Goal: Task Accomplishment & Management: Use online tool/utility

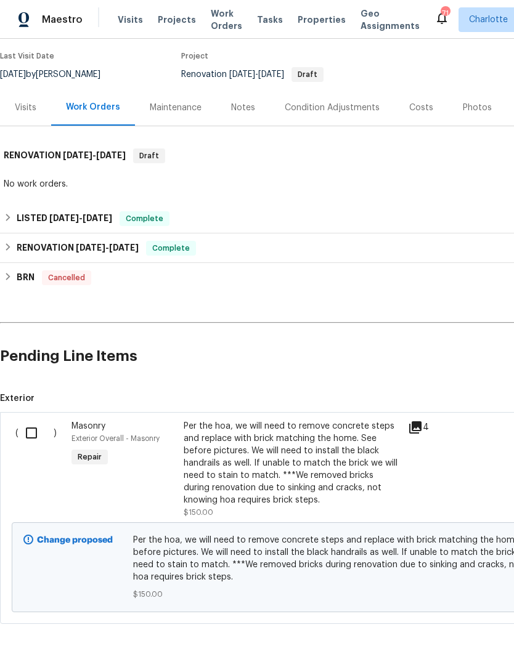
scroll to position [97, 0]
click at [38, 435] on input "checkbox" at bounding box center [35, 434] width 35 height 26
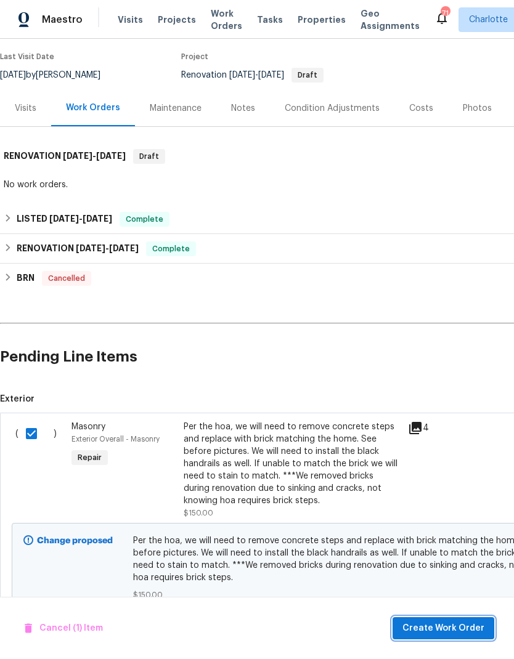
click at [460, 630] on span "Create Work Order" at bounding box center [443, 628] width 82 height 15
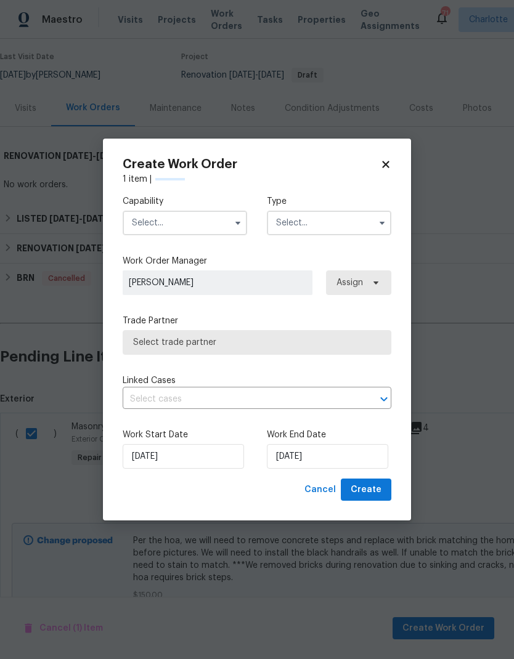
checkbox input "false"
click at [220, 226] on input "text" at bounding box center [185, 223] width 124 height 25
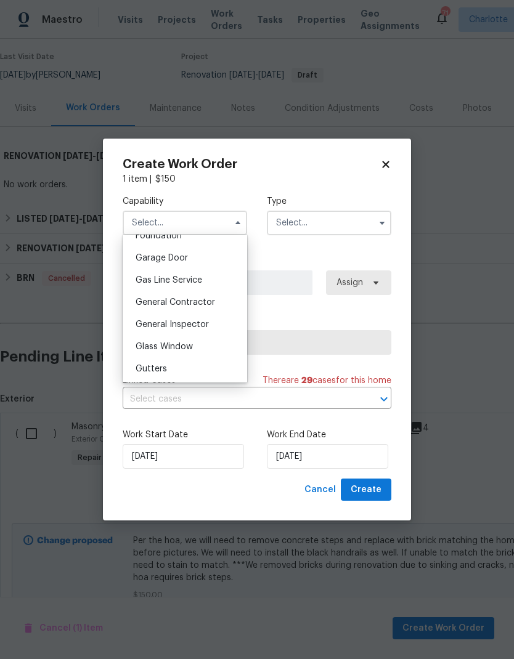
scroll to position [535, 0]
click at [217, 297] on div "General Contractor" at bounding box center [185, 302] width 118 height 22
type input "General Contractor"
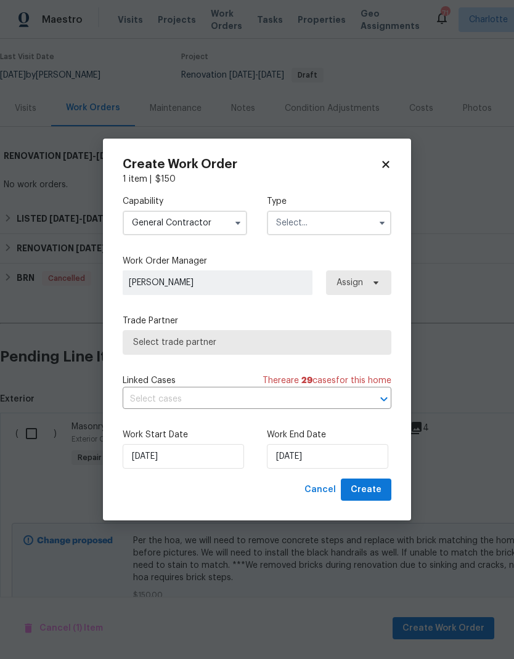
click at [363, 219] on input "text" at bounding box center [329, 223] width 124 height 25
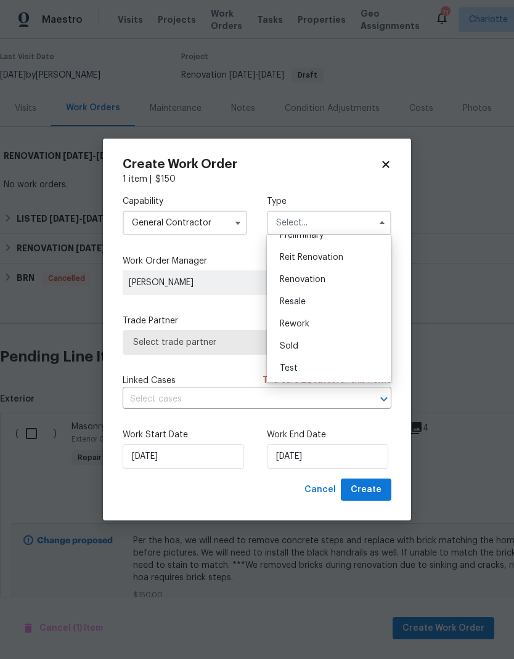
scroll to position [280, 0]
click at [314, 278] on span "Renovation" at bounding box center [303, 279] width 46 height 9
type input "Renovation"
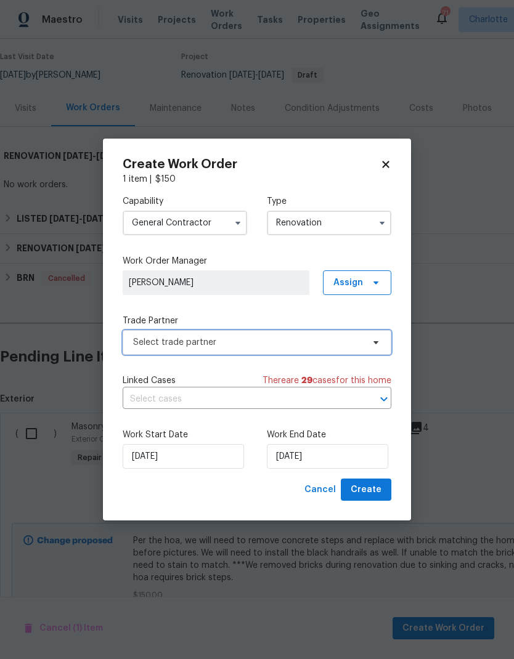
click at [373, 340] on icon at bounding box center [376, 343] width 10 height 10
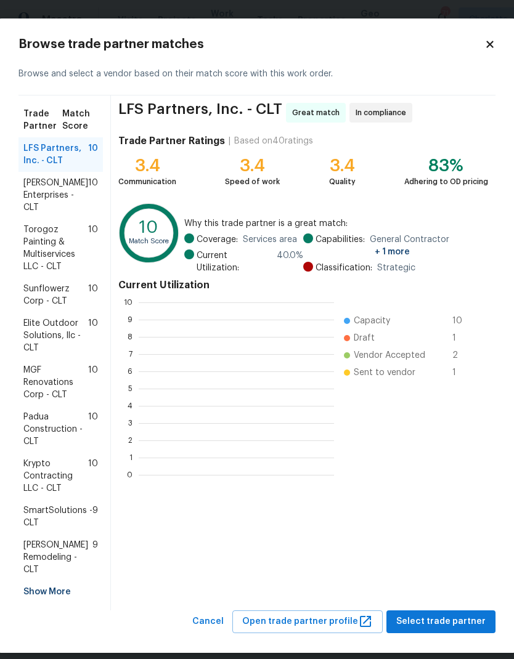
scroll to position [1, 1]
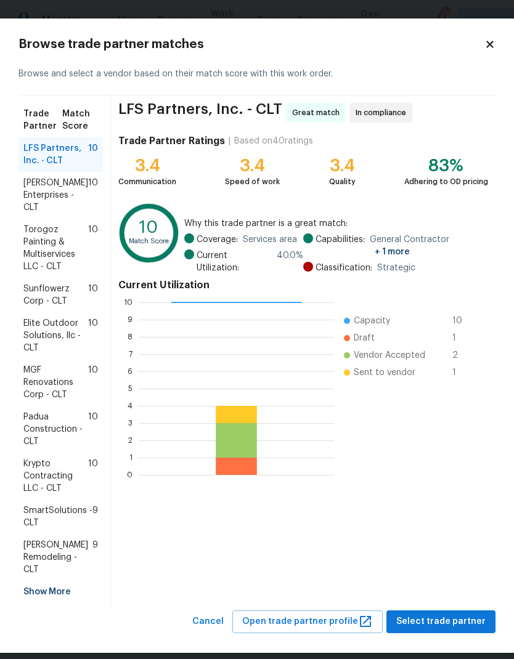
click at [59, 591] on div "Show More" at bounding box center [60, 592] width 84 height 22
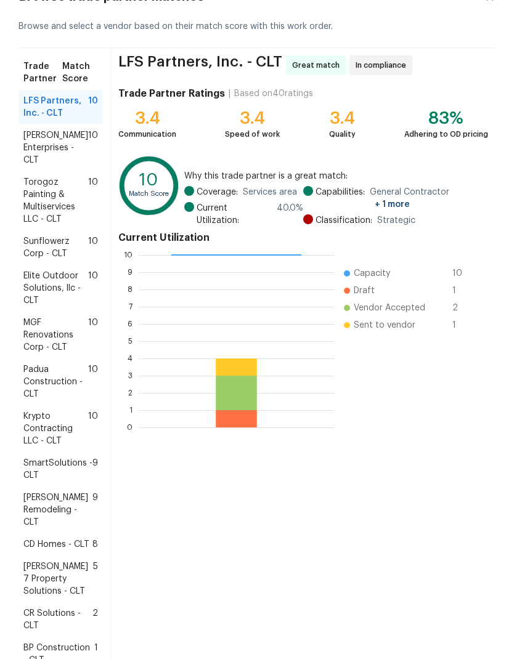
scroll to position [52, 0]
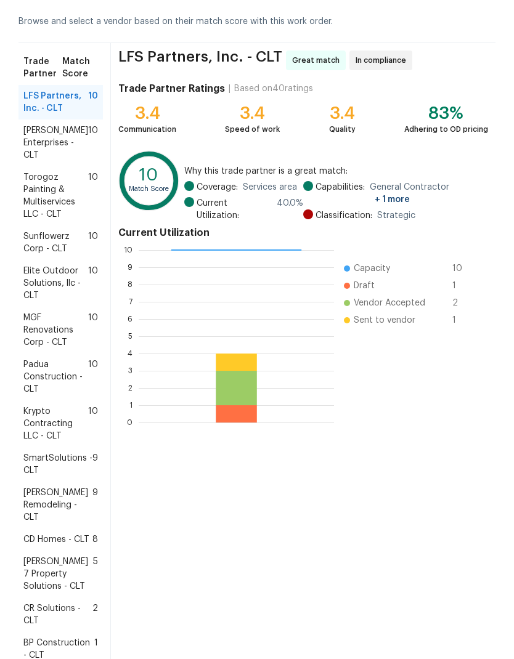
click at [79, 540] on span "CD Homes - CLT" at bounding box center [56, 539] width 66 height 12
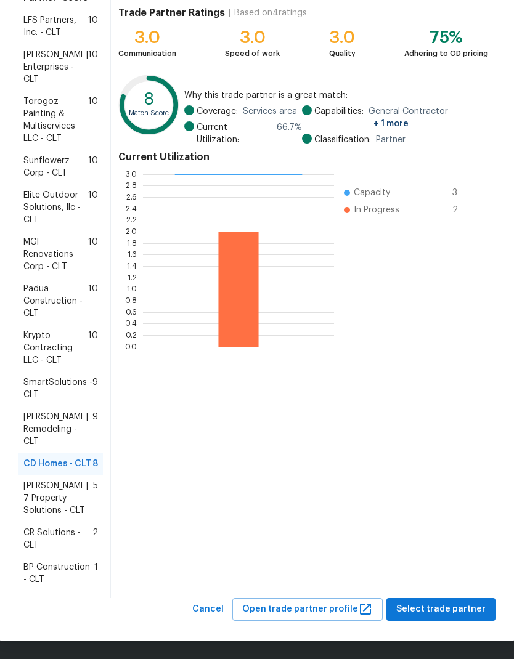
scroll to position [128, 0]
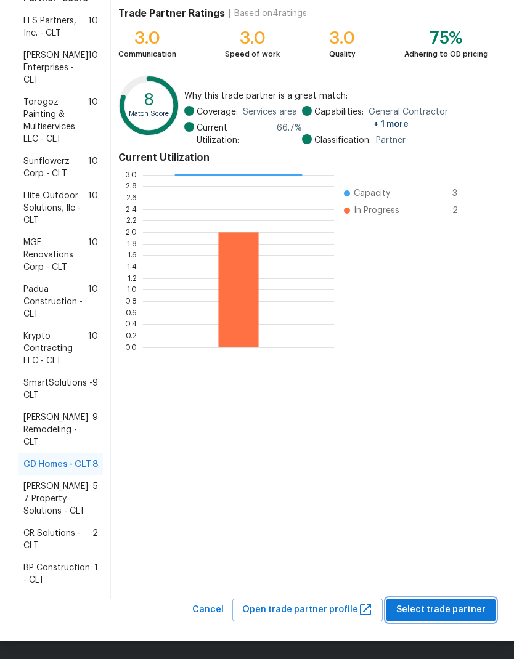
click at [451, 610] on span "Select trade partner" at bounding box center [440, 609] width 89 height 15
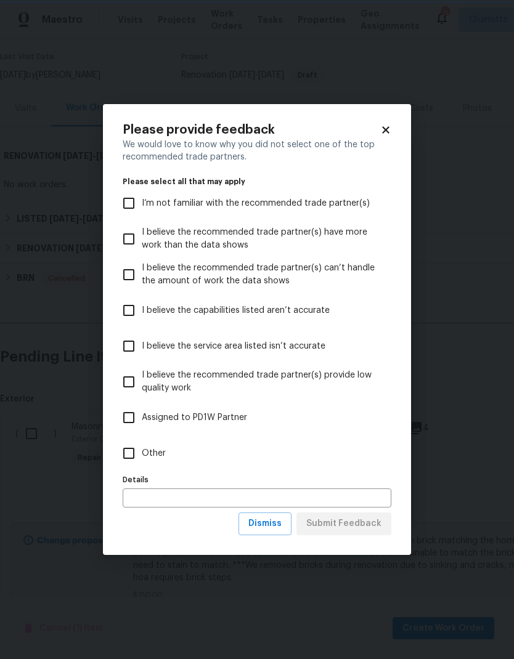
scroll to position [0, 0]
click at [279, 527] on span "Dismiss" at bounding box center [264, 523] width 33 height 15
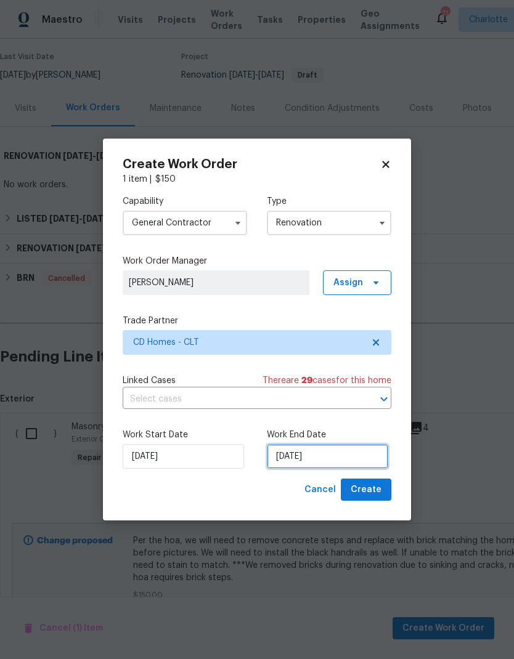
click at [346, 458] on input "[DATE]" at bounding box center [327, 456] width 121 height 25
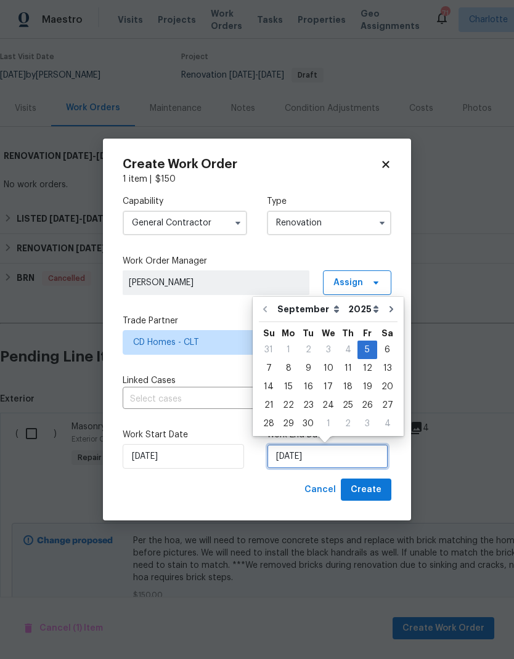
scroll to position [5, 0]
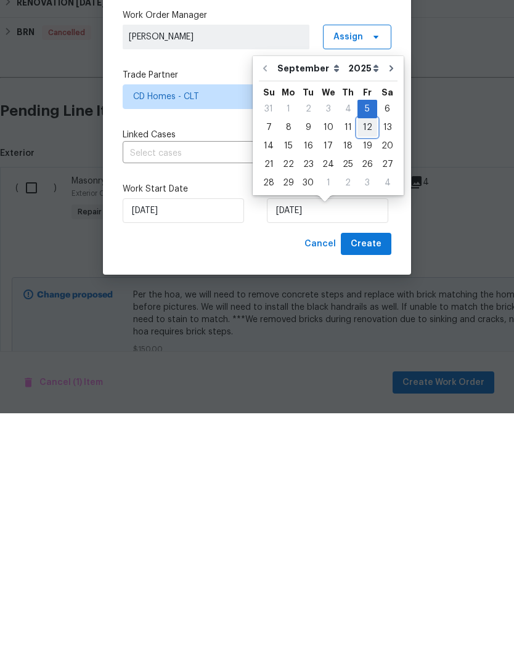
click at [362, 365] on div "12" at bounding box center [367, 373] width 20 height 17
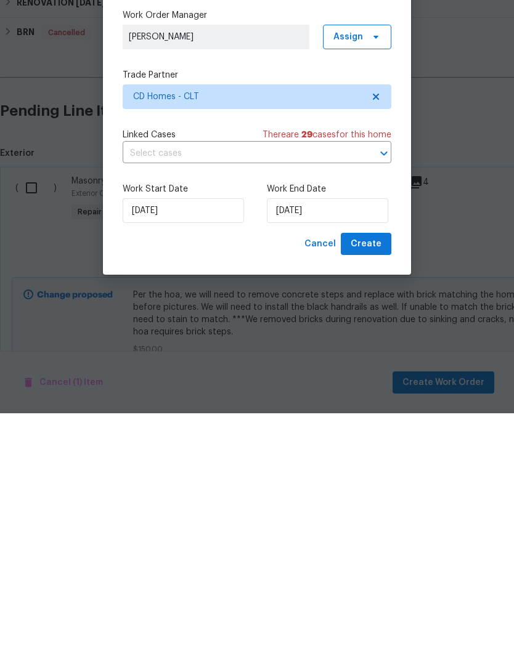
type input "[DATE]"
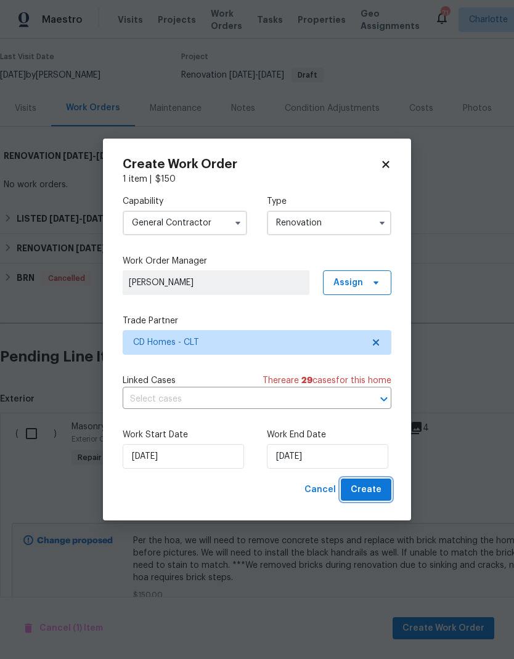
click at [373, 496] on span "Create" at bounding box center [365, 489] width 31 height 15
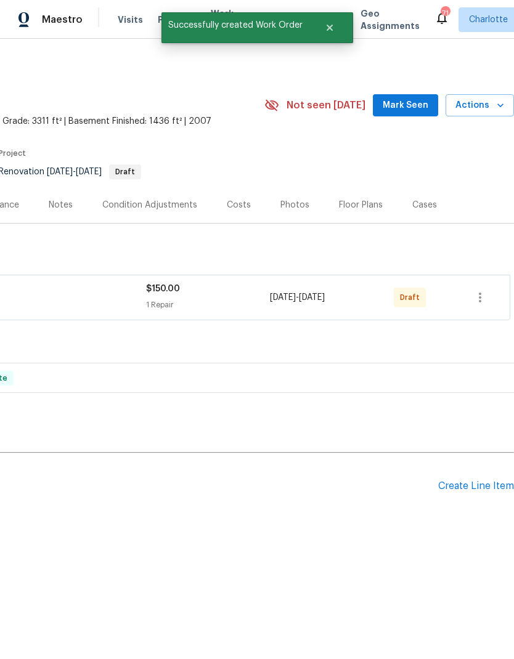
scroll to position [0, 182]
click at [484, 293] on icon "button" at bounding box center [479, 297] width 15 height 15
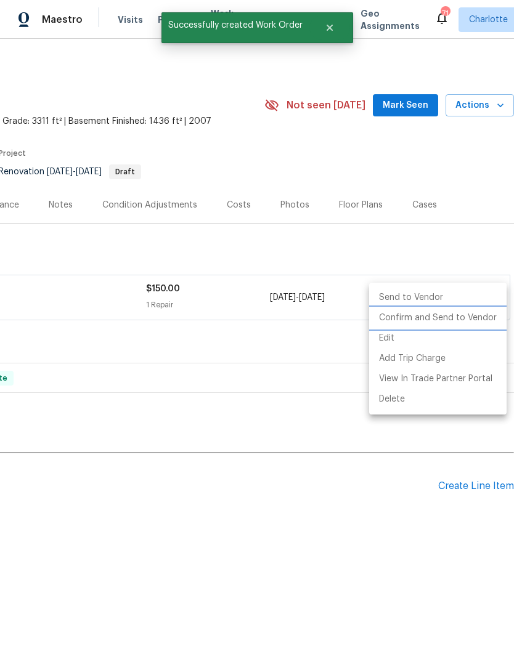
click at [474, 314] on li "Confirm and Send to Vendor" at bounding box center [437, 318] width 137 height 20
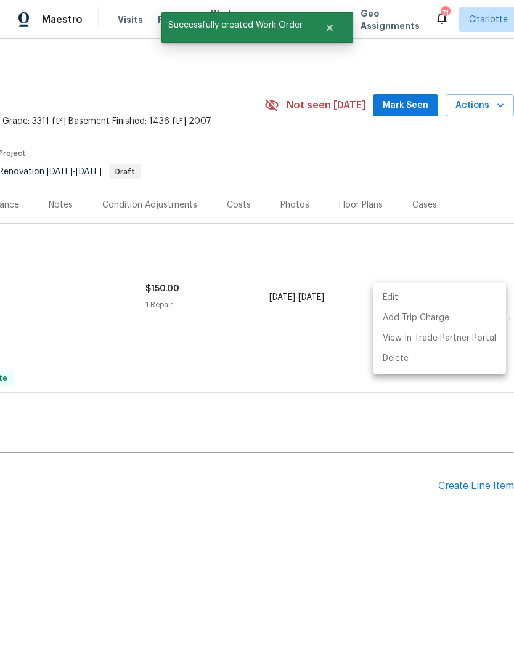
click at [354, 518] on div at bounding box center [257, 329] width 514 height 659
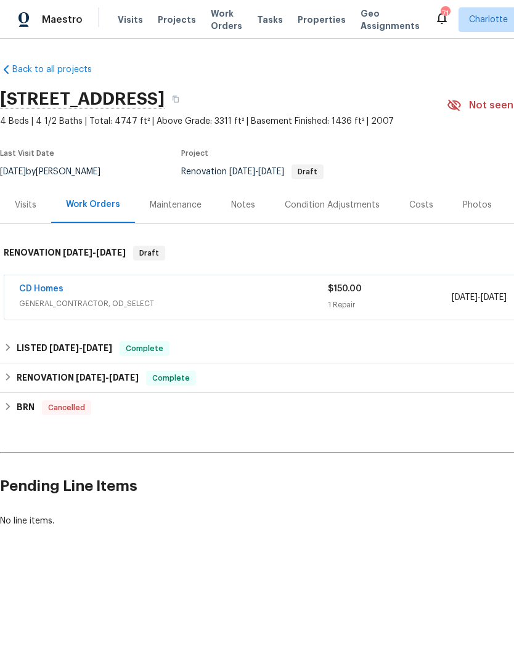
scroll to position [0, 0]
click at [30, 291] on link "CD Homes" at bounding box center [41, 289] width 44 height 9
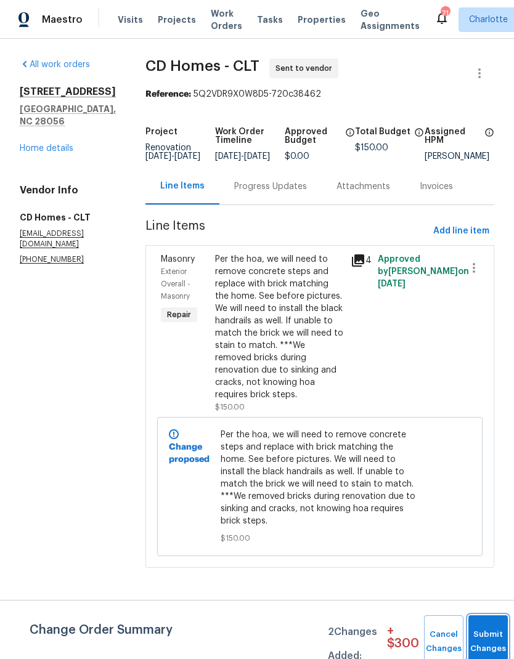
click at [484, 638] on button "Submit Changes" at bounding box center [487, 641] width 39 height 53
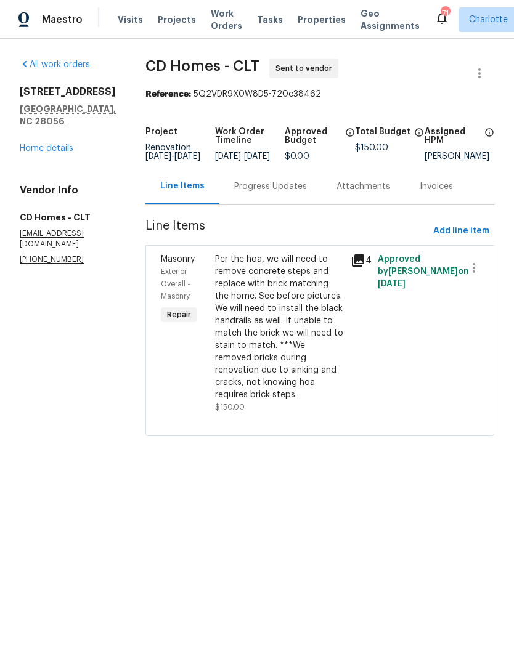
click at [274, 193] on div "Progress Updates" at bounding box center [270, 186] width 73 height 12
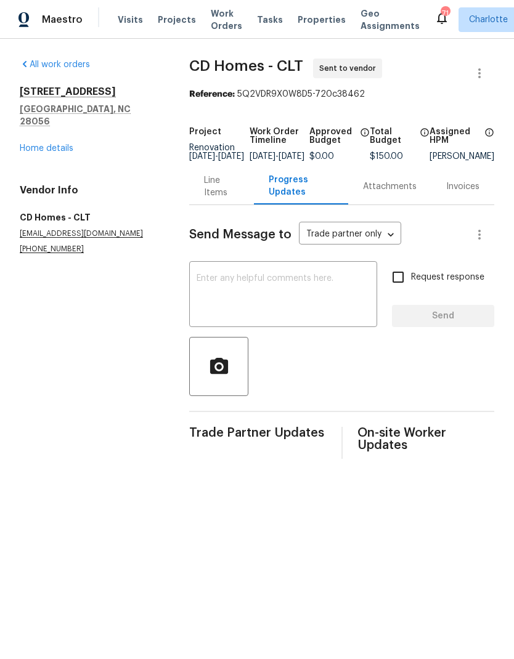
click at [335, 292] on textarea at bounding box center [282, 295] width 173 height 43
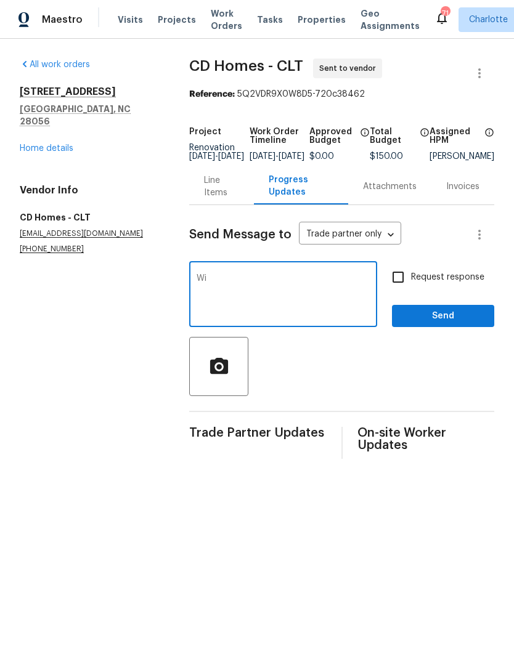
type textarea "W"
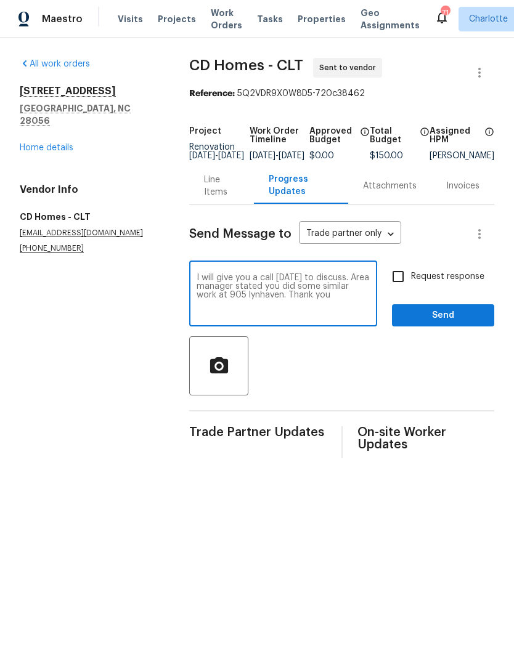
type textarea "I will give you a call [DATE] to discuss. Area manager stated you did some simi…"
click at [411, 285] on input "Request response" at bounding box center [398, 277] width 26 height 26
checkbox input "true"
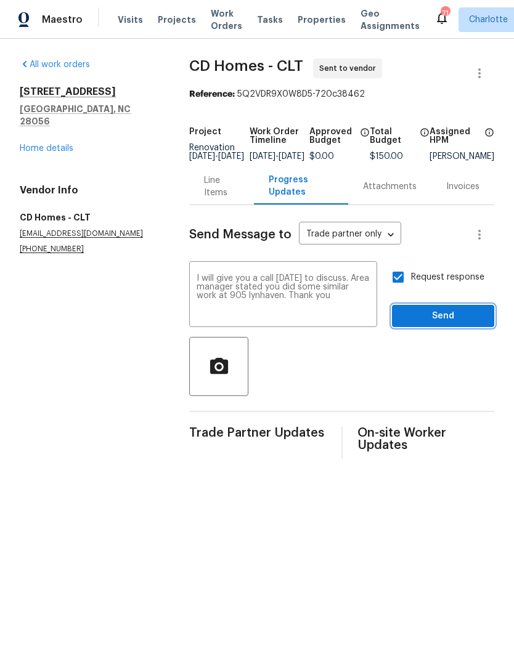
click at [460, 324] on span "Send" at bounding box center [443, 316] width 83 height 15
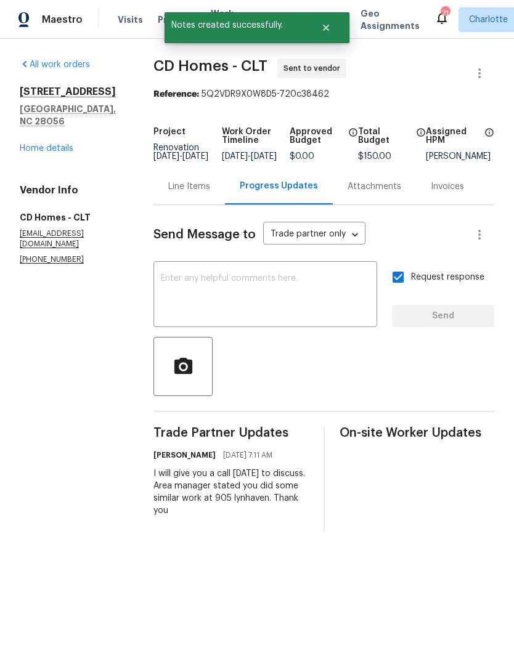
click at [21, 144] on link "Home details" at bounding box center [47, 148] width 54 height 9
